Goal: Information Seeking & Learning: Learn about a topic

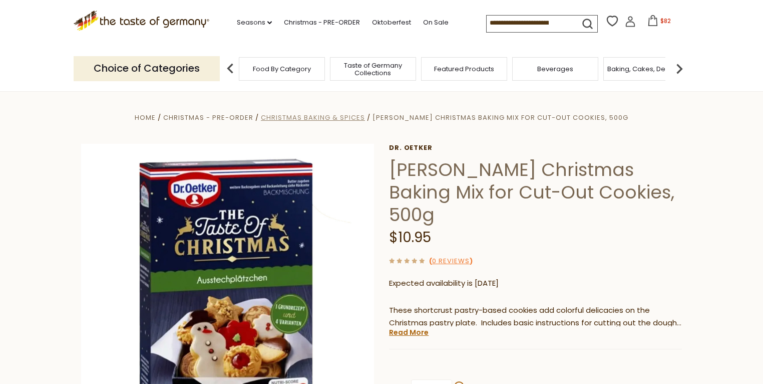
click at [349, 115] on span "Christmas Baking & Spices" at bounding box center [313, 118] width 104 height 10
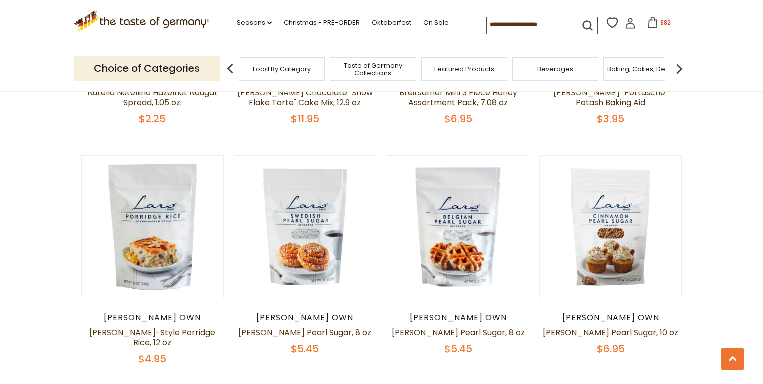
scroll to position [761, 0]
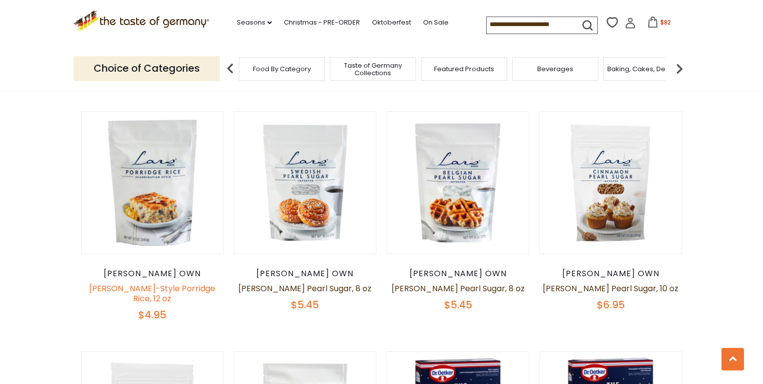
click at [136, 290] on link "Lars Scandinavian-Style Porridge Rice, 12 oz" at bounding box center [152, 293] width 126 height 22
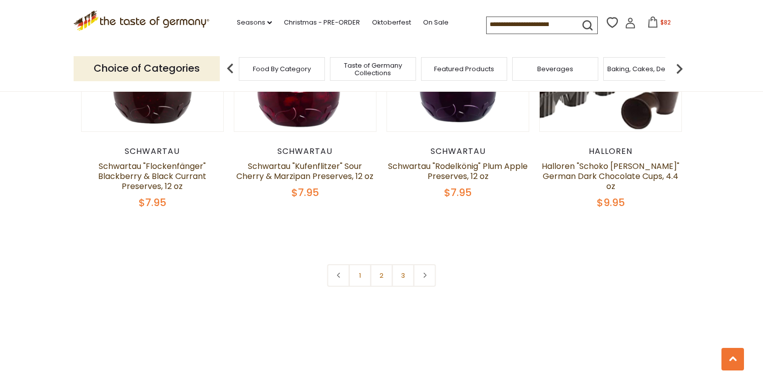
scroll to position [2363, 0]
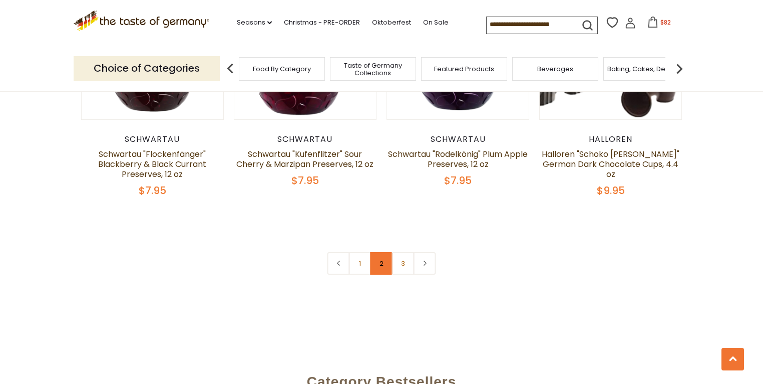
click at [381, 254] on link "2" at bounding box center [382, 263] width 23 height 23
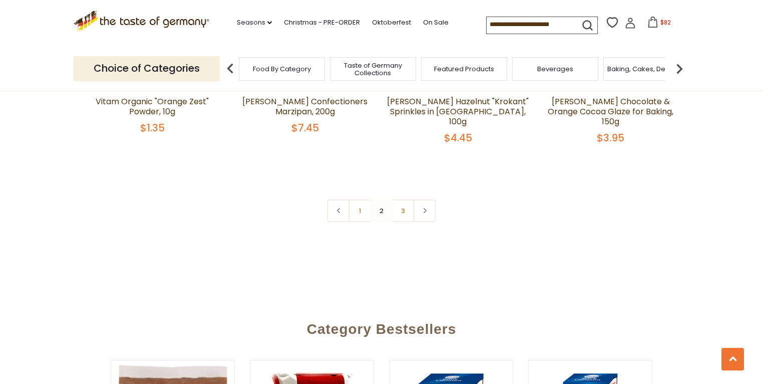
scroll to position [2430, 0]
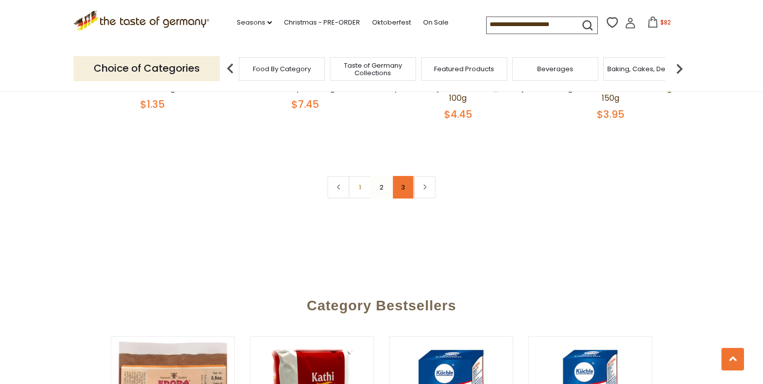
click at [406, 176] on link "3" at bounding box center [403, 187] width 23 height 23
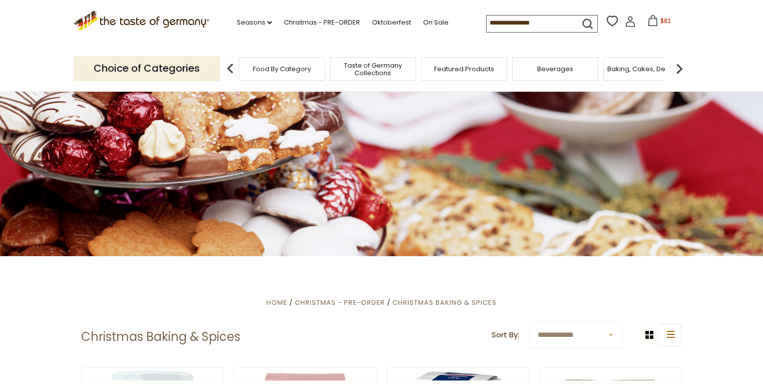
scroll to position [0, 0]
